Goal: Task Accomplishment & Management: Complete application form

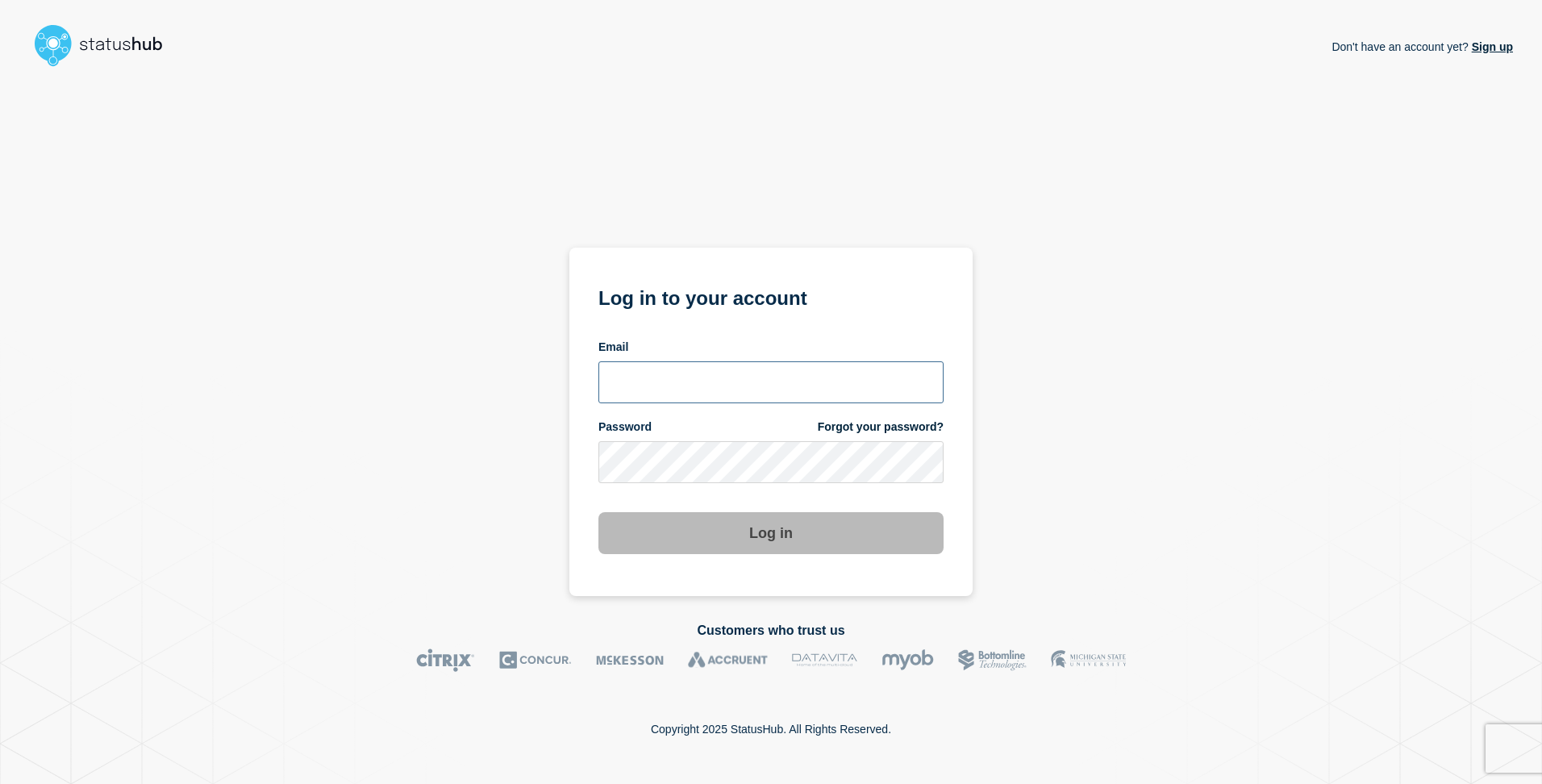
type input "[PERSON_NAME][EMAIL_ADDRESS][PERSON_NAME][DOMAIN_NAME]"
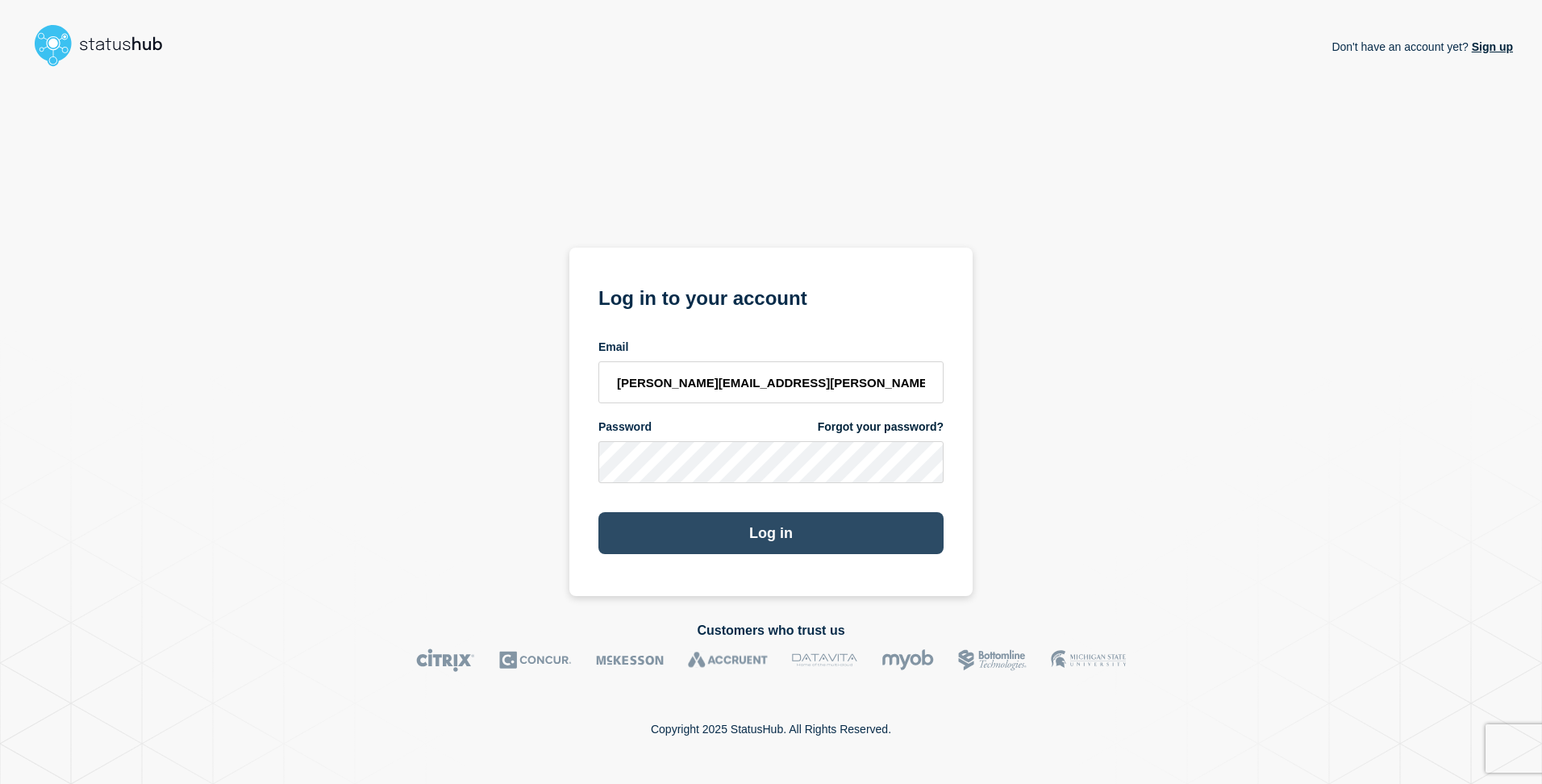
click at [787, 533] on button "Log in" at bounding box center [771, 533] width 345 height 42
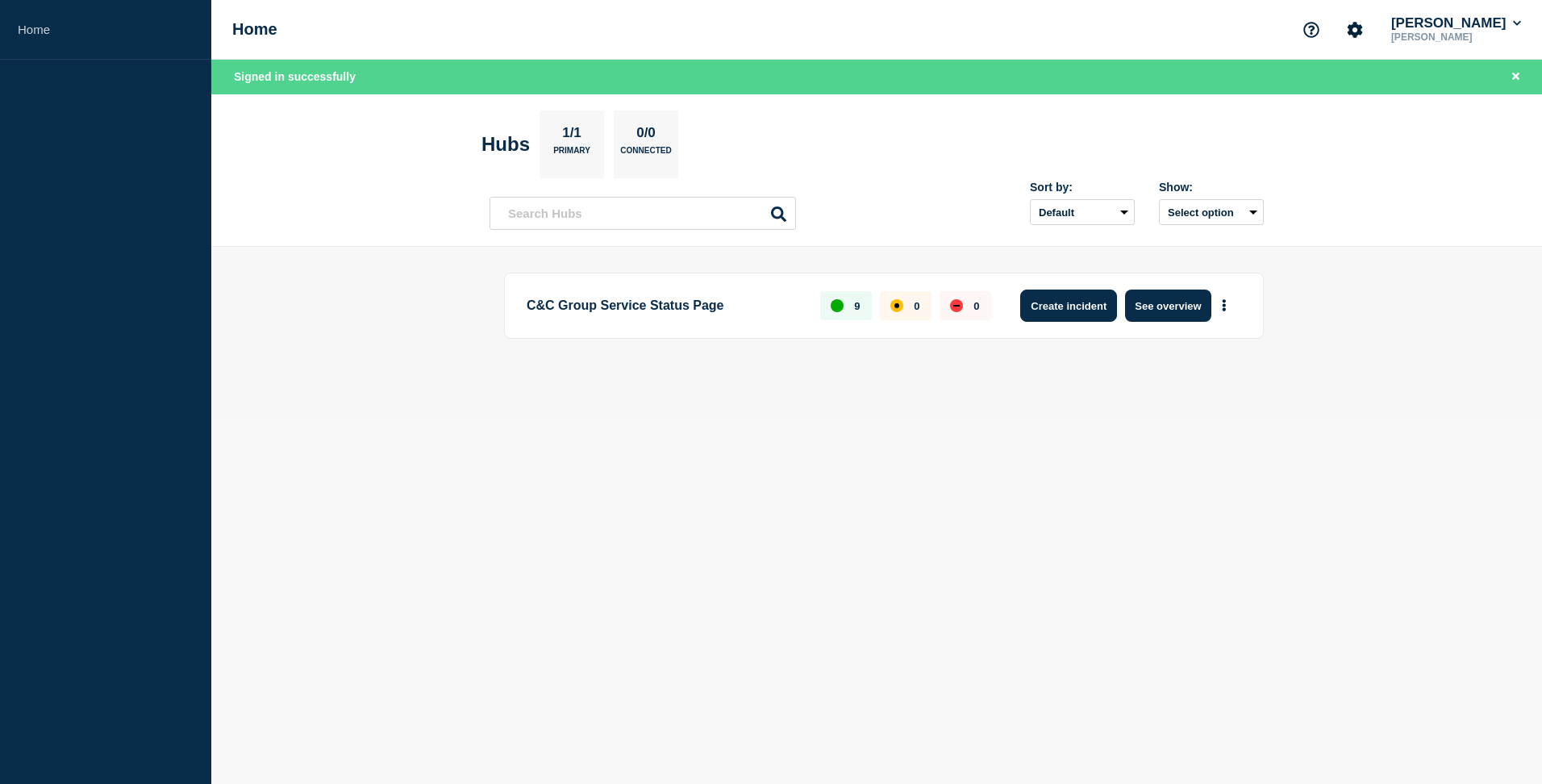
click at [1066, 306] on button "Create incident" at bounding box center [1068, 305] width 97 height 33
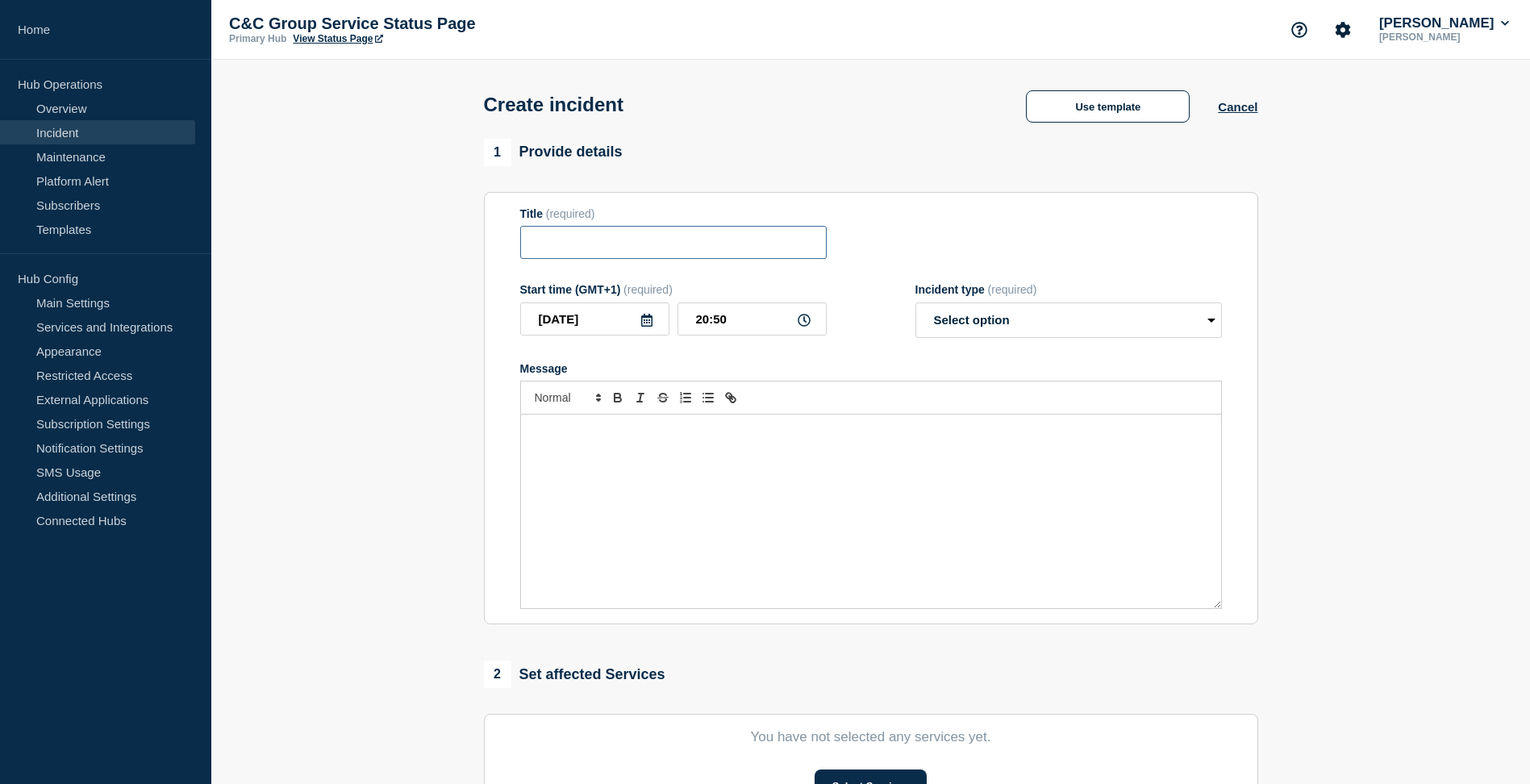
click at [611, 245] on input "Title" at bounding box center [673, 243] width 306 height 33
type input "EES API Read Only Service"
click at [1047, 323] on select "Select option Investigating Identified Monitoring" at bounding box center [1069, 320] width 306 height 35
select select "investigating"
click at [916, 305] on select "Select option Investigating Identified Monitoring" at bounding box center [1069, 320] width 306 height 35
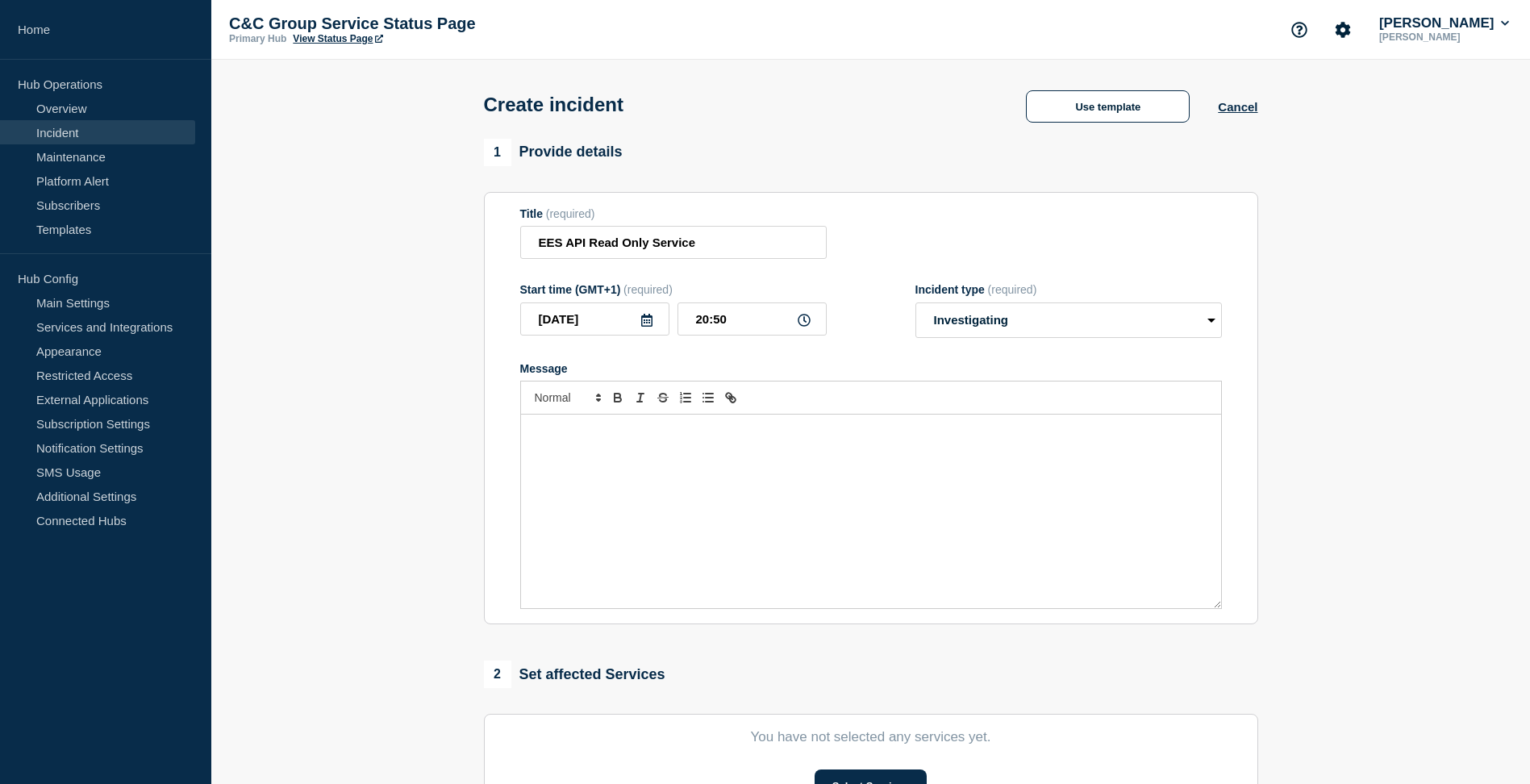
click at [608, 444] on div "Message" at bounding box center [871, 511] width 700 height 194
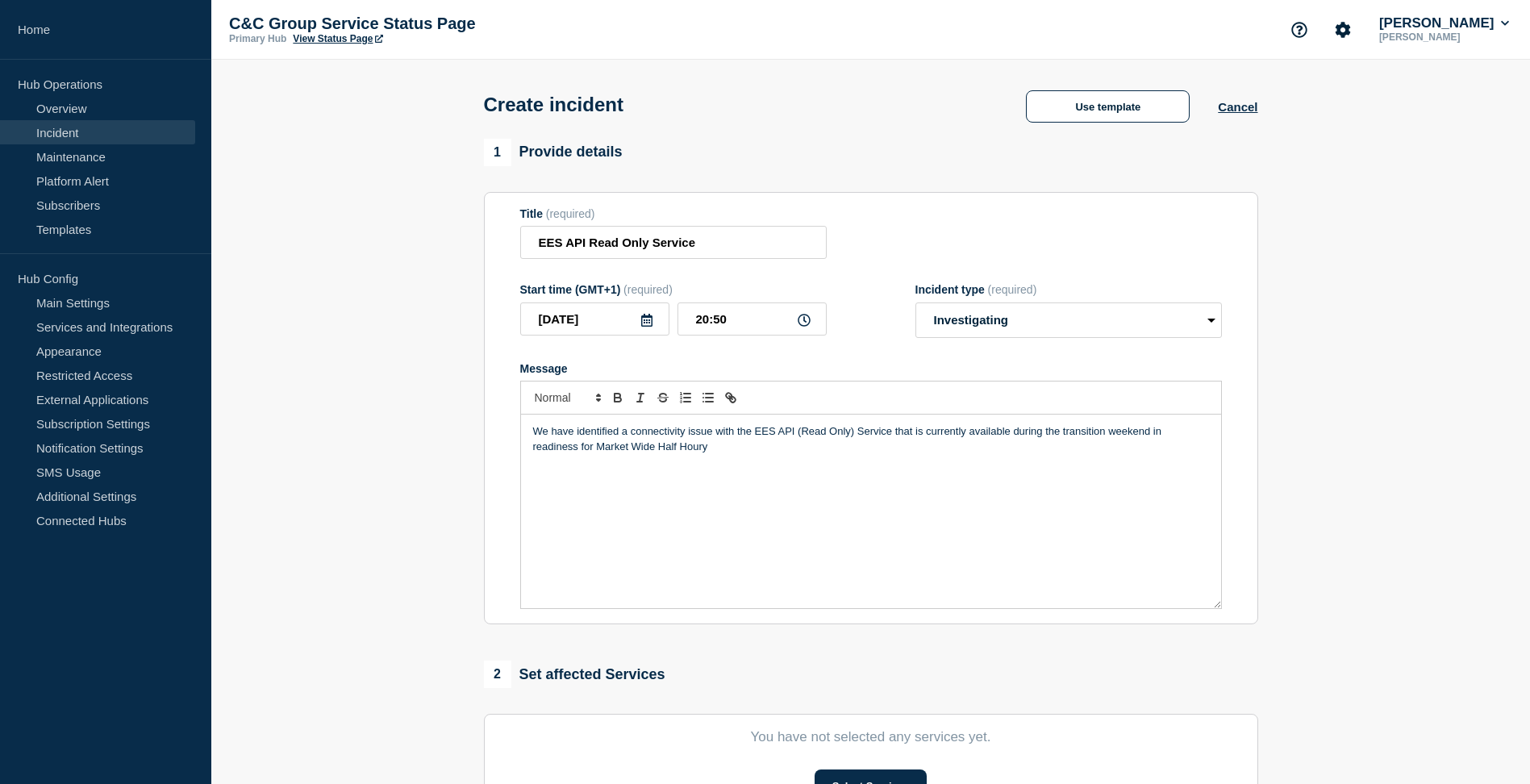
click at [724, 450] on p "We have identified a connectivity issue with the EES API (Read Only) Service th…" at bounding box center [872, 439] width 676 height 30
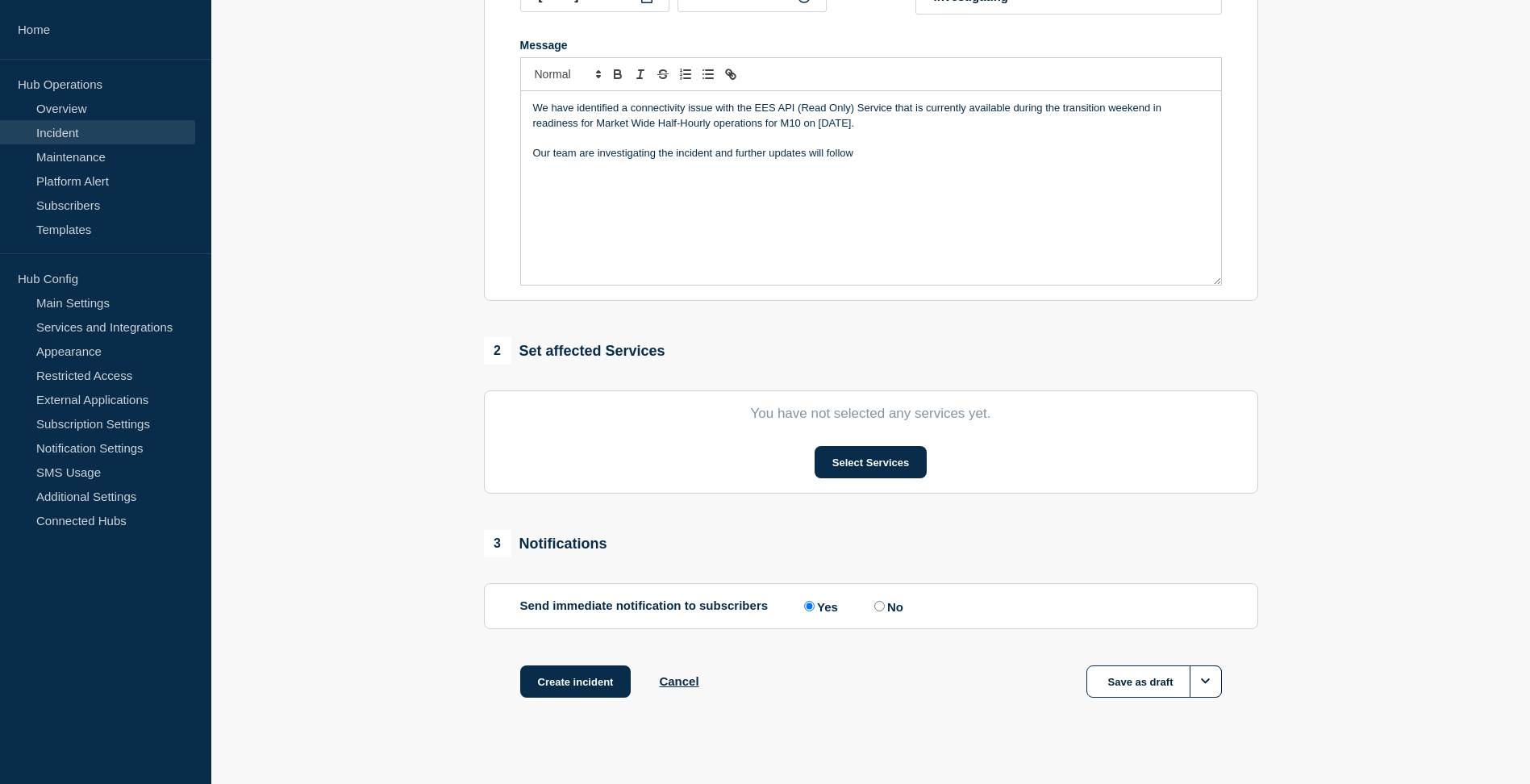
scroll to position [346, 0]
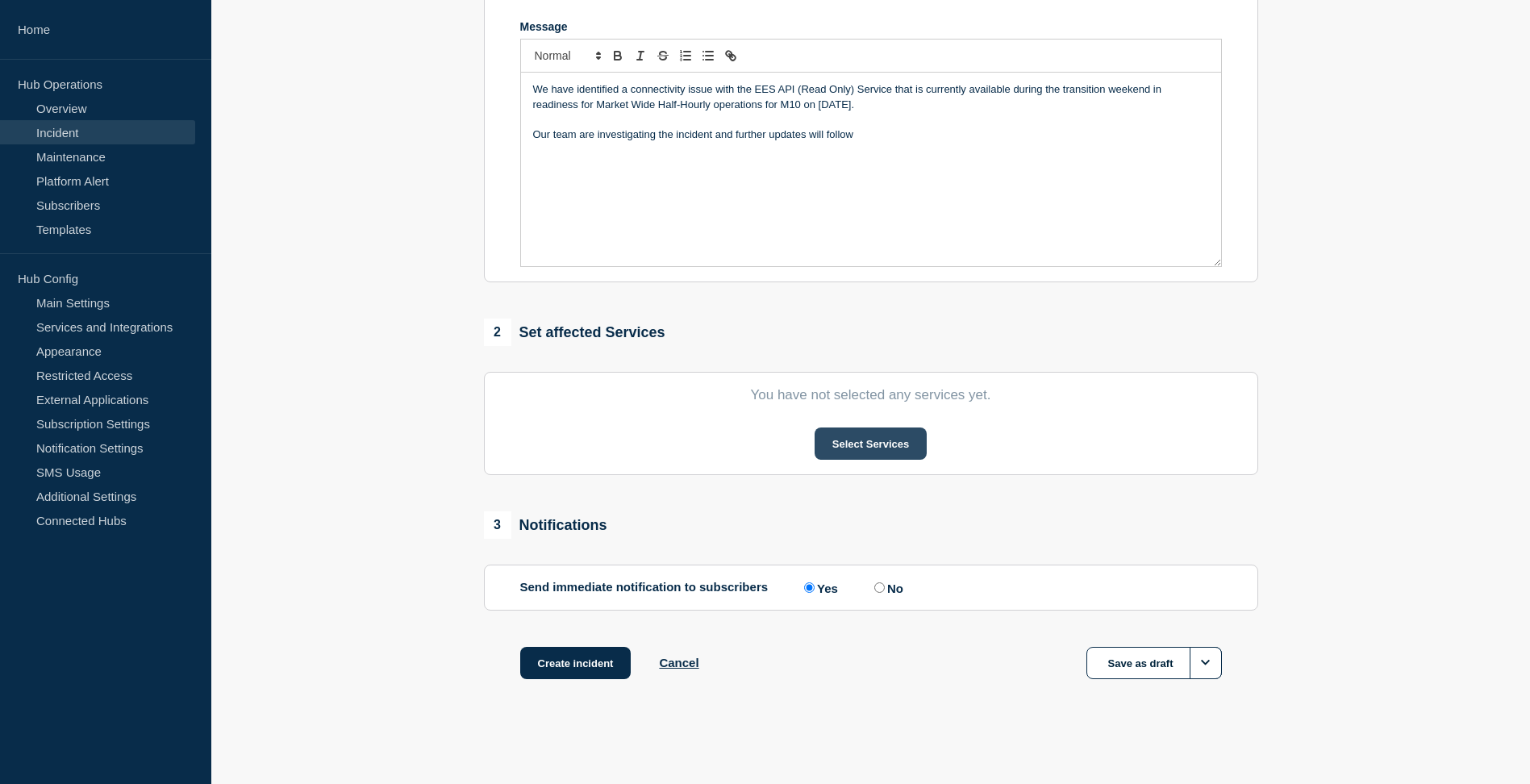
click at [874, 437] on button "Select Services" at bounding box center [871, 443] width 112 height 33
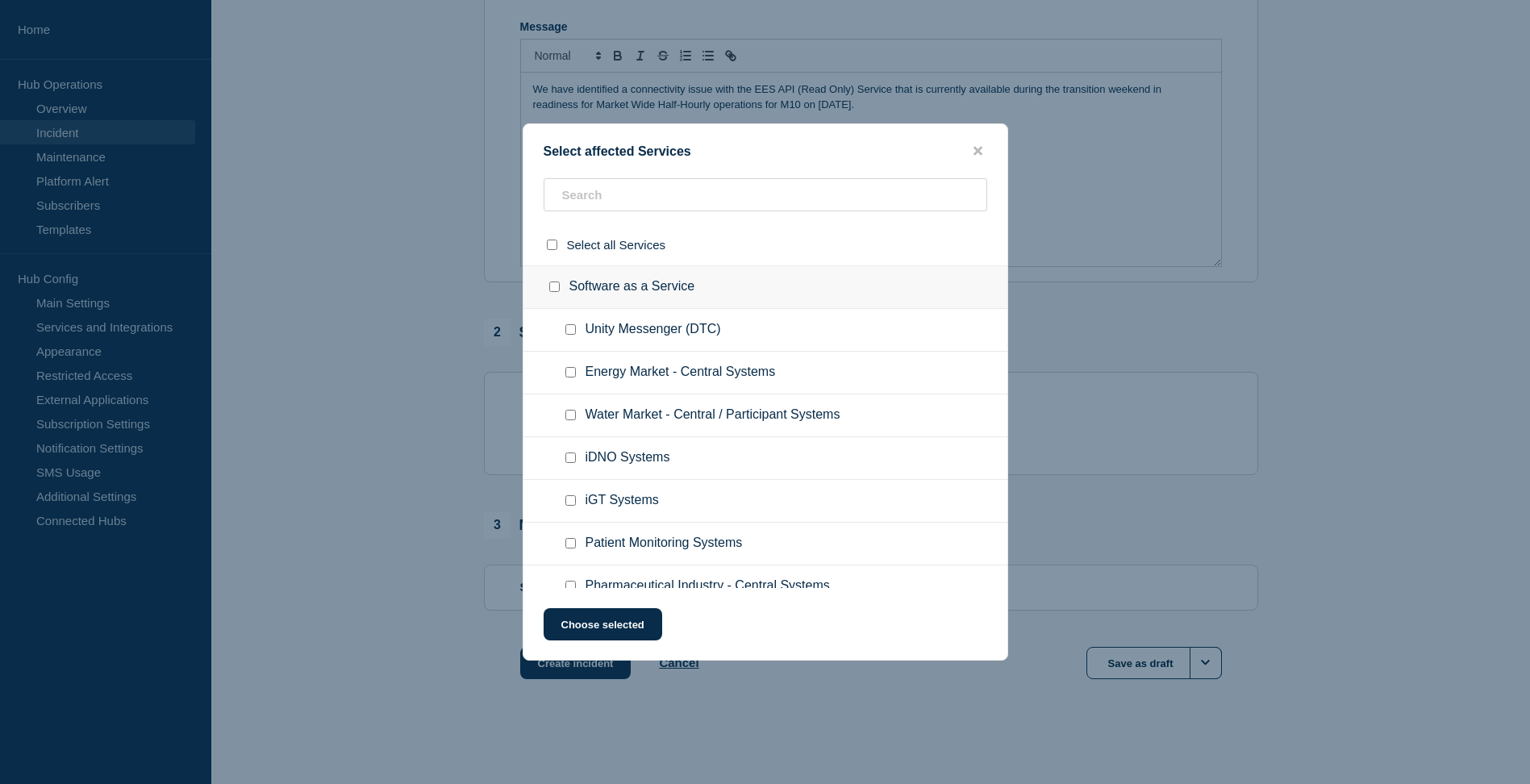
click at [570, 375] on input "Energy Market - Central Systems checkbox" at bounding box center [570, 372] width 11 height 11
checkbox input "true"
click at [604, 632] on button "Choose selected" at bounding box center [603, 624] width 119 height 33
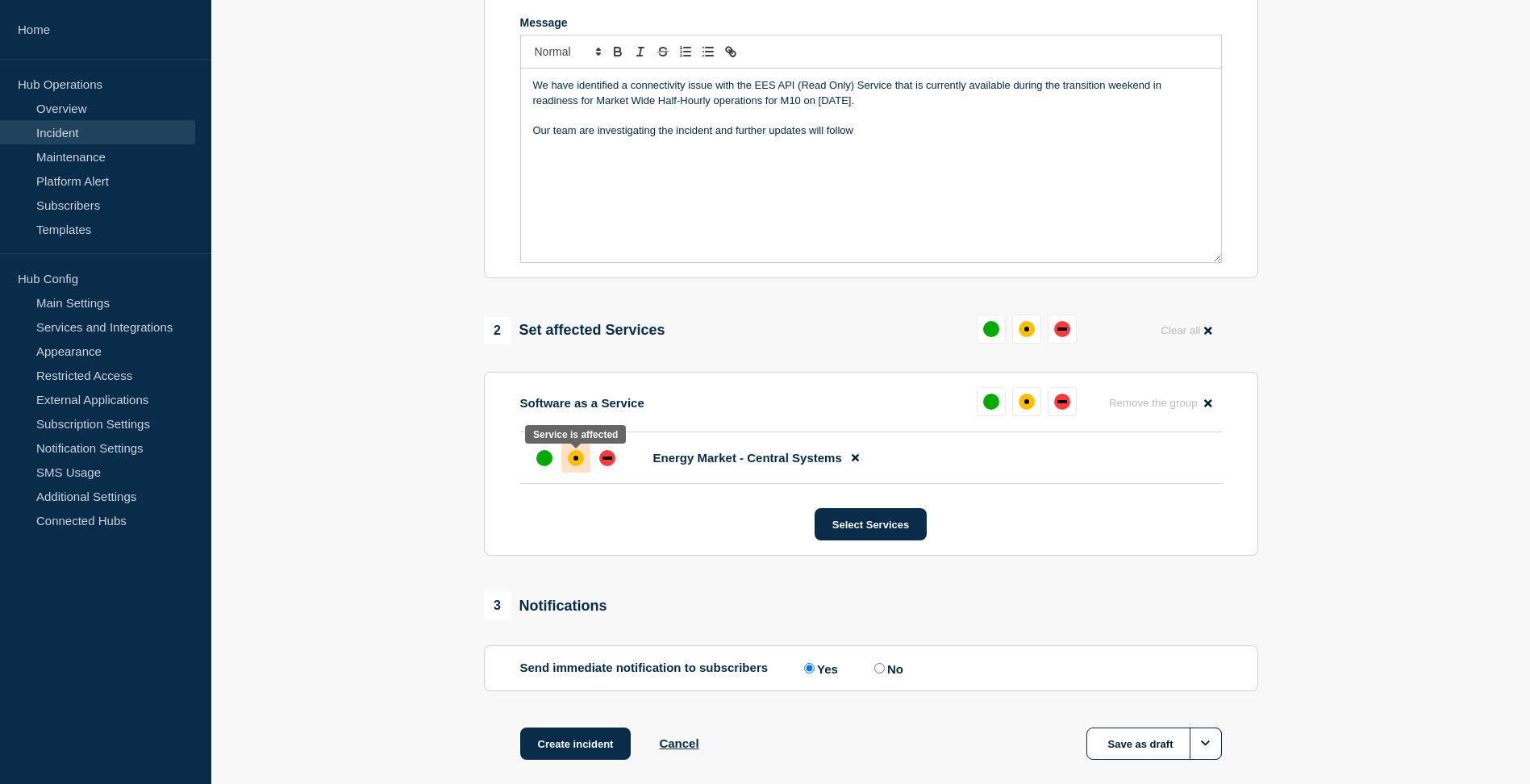
click at [576, 457] on div "affected" at bounding box center [576, 458] width 16 height 16
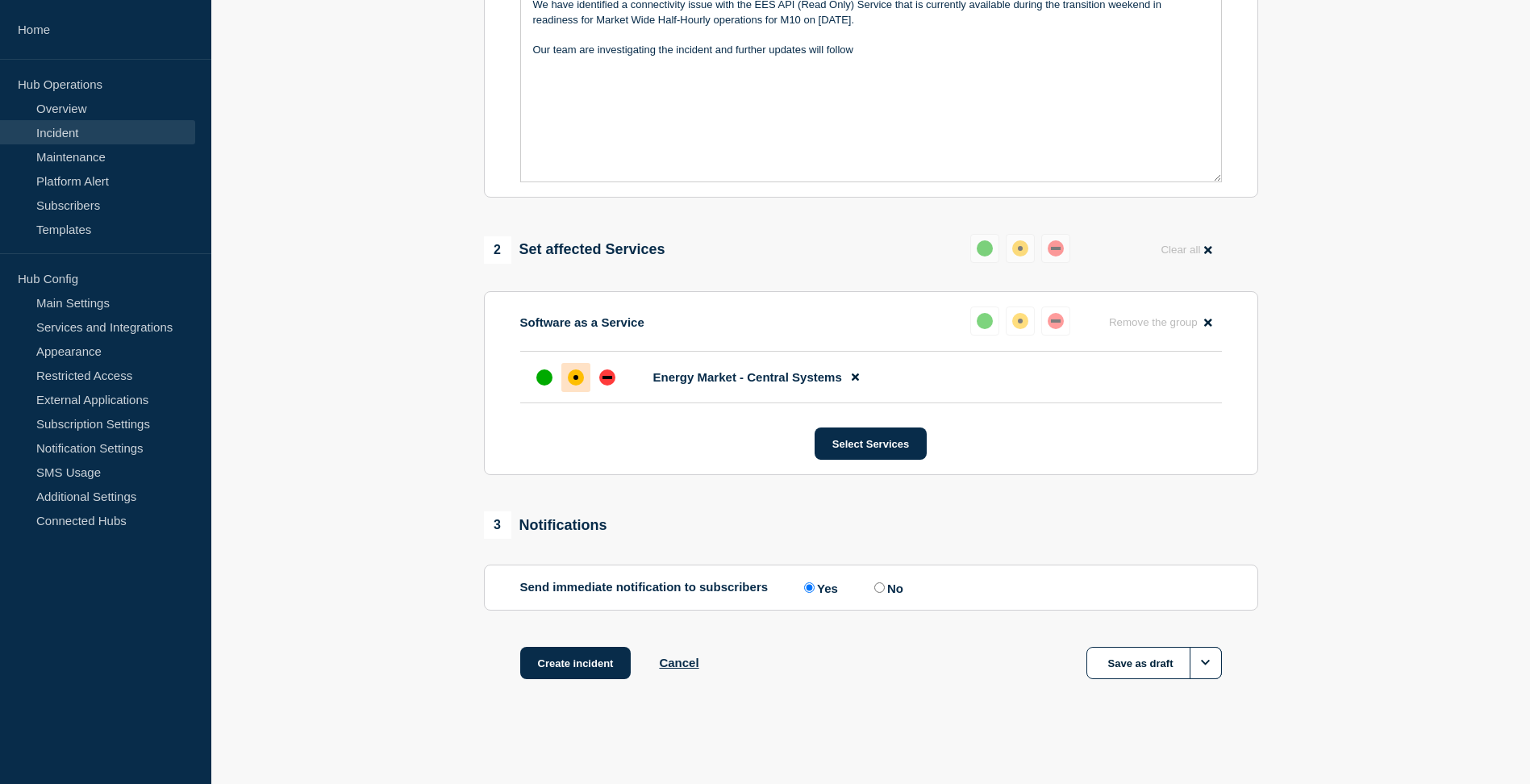
scroll to position [0, 0]
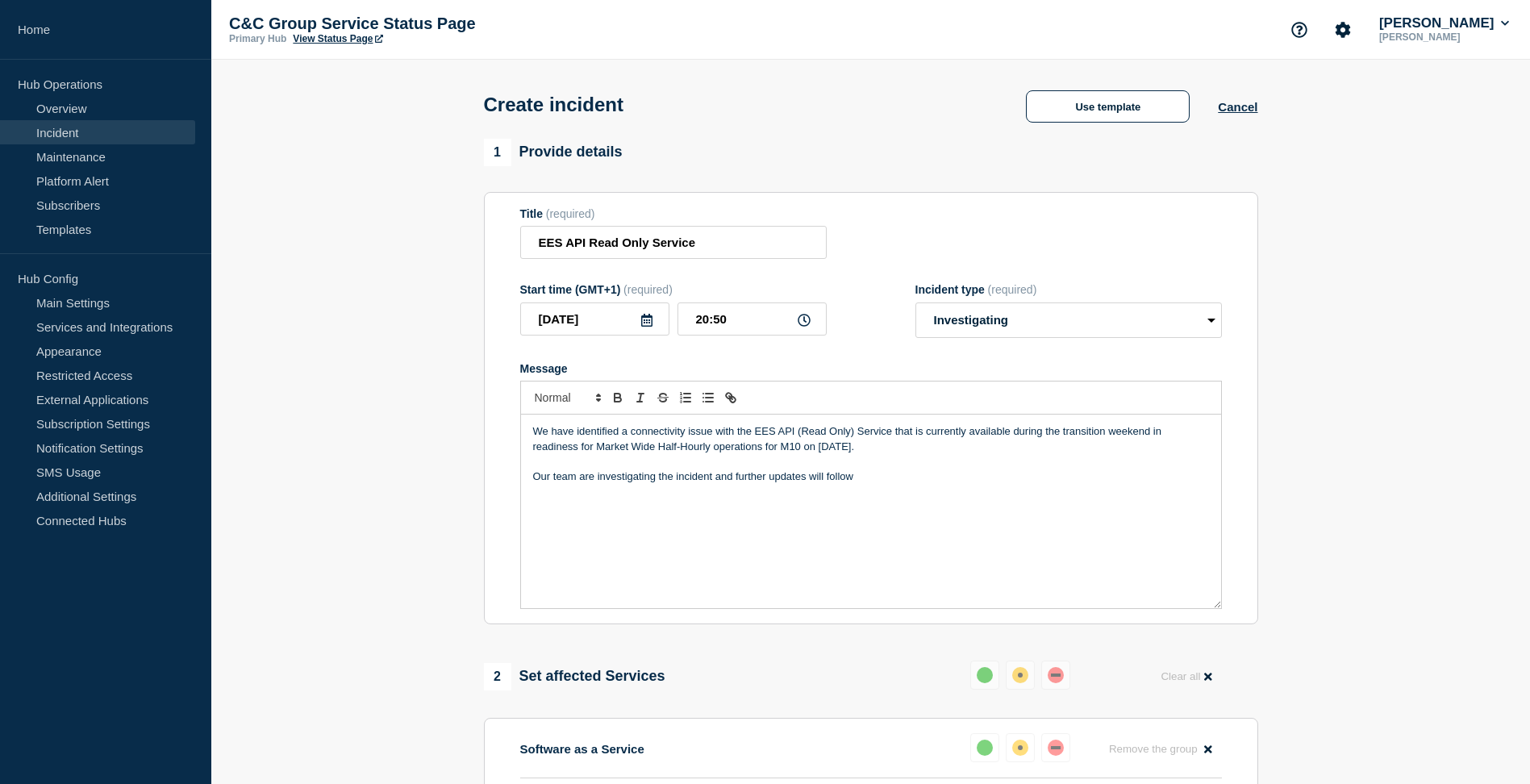
click at [940, 436] on p "We have identified a connectivity issue with the EES API (Read Only) Service th…" at bounding box center [872, 439] width 676 height 30
click at [1173, 431] on p "We have identified a connectivity issue with the EES API (Read Only) Service th…" at bounding box center [872, 439] width 676 height 30
click at [1174, 431] on p "We have identified a connectivity issue with the EES API (Read Only) Service th…" at bounding box center [872, 439] width 676 height 30
click at [894, 448] on p "We have identified a connectivity issue with the EES API (Read Only) Service th…" at bounding box center [872, 439] width 676 height 30
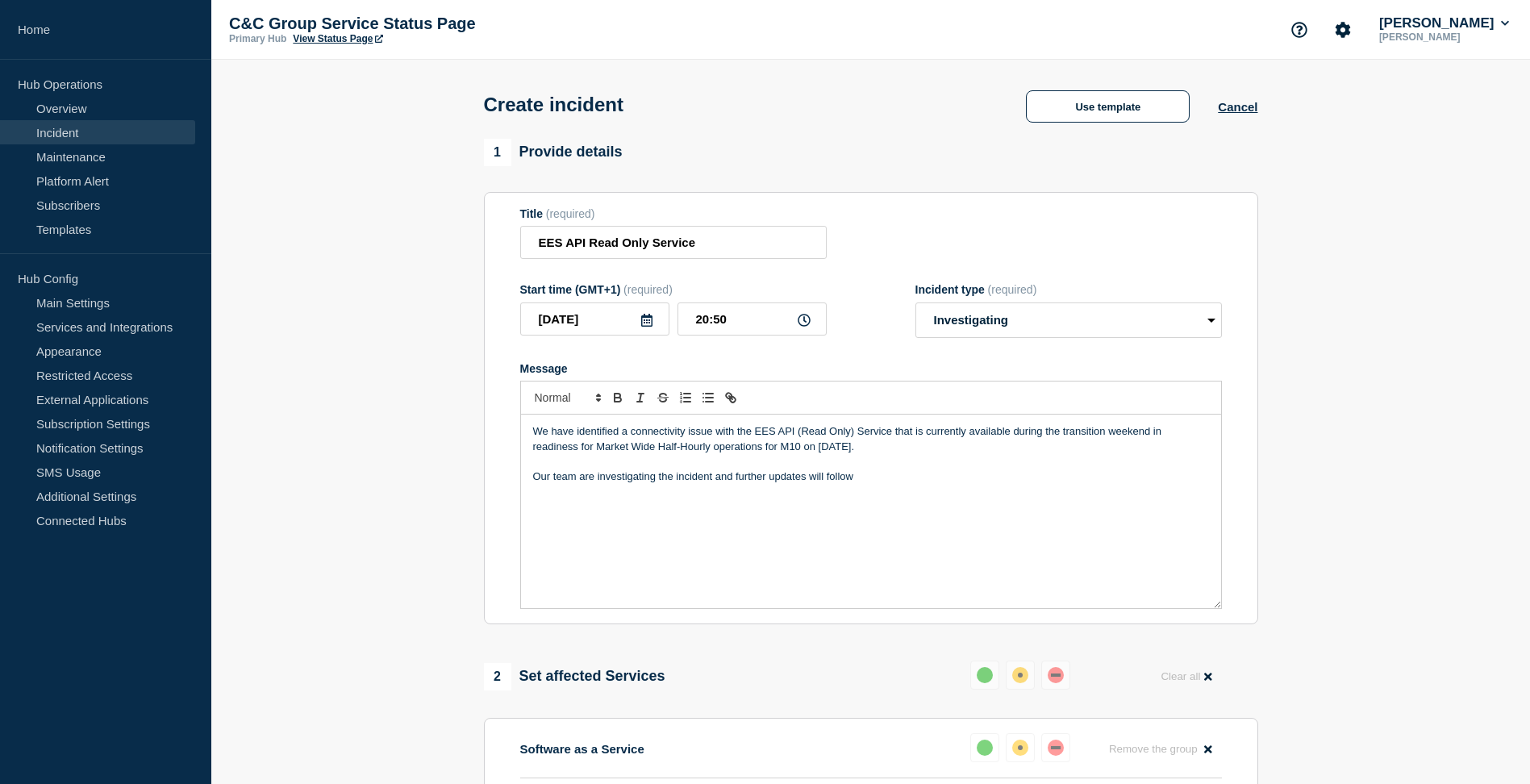
click at [878, 482] on p "Our team are investigating the incident and further updates will follow" at bounding box center [872, 476] width 676 height 14
